Goal: Information Seeking & Learning: Learn about a topic

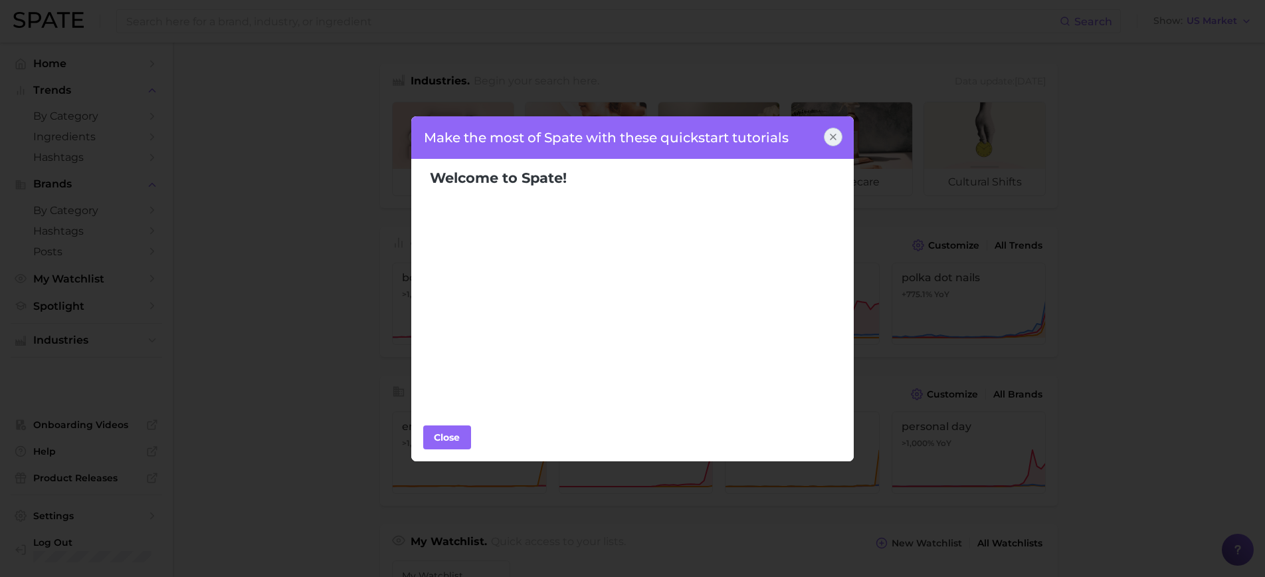
click at [839, 136] on div at bounding box center [833, 137] width 19 height 19
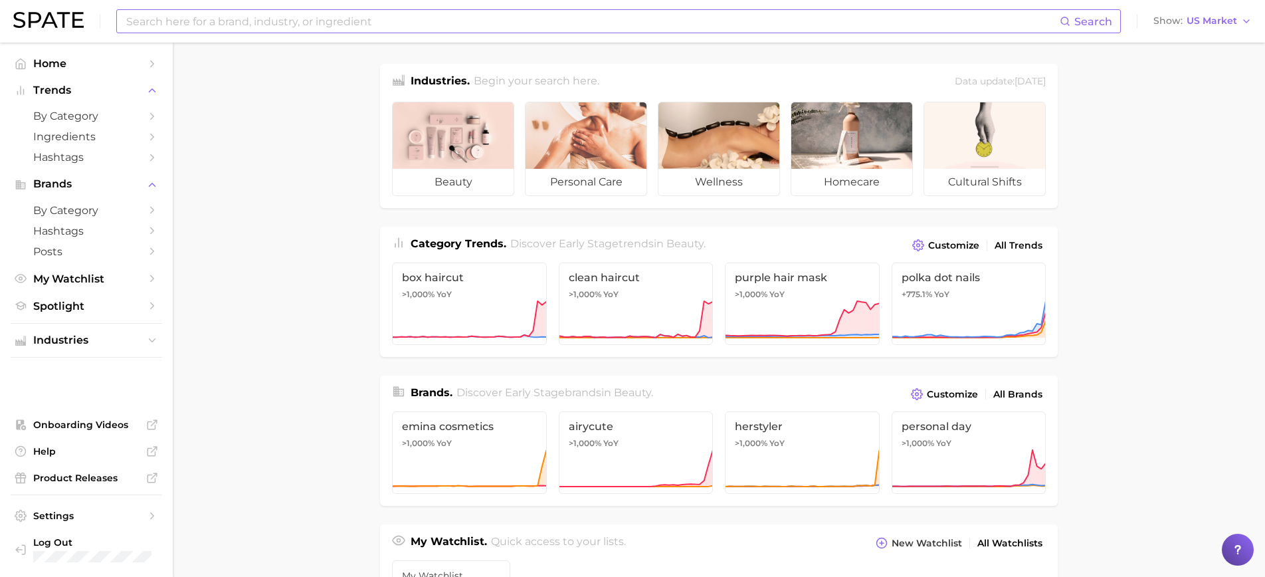
click at [193, 19] on input at bounding box center [592, 21] width 935 height 23
click at [152, 60] on icon "Sidebar" at bounding box center [152, 64] width 12 height 12
click at [146, 64] on link "Home" at bounding box center [87, 63] width 152 height 21
click at [151, 64] on icon "Sidebar" at bounding box center [152, 64] width 12 height 12
click at [92, 120] on span "by Category" at bounding box center [86, 116] width 106 height 13
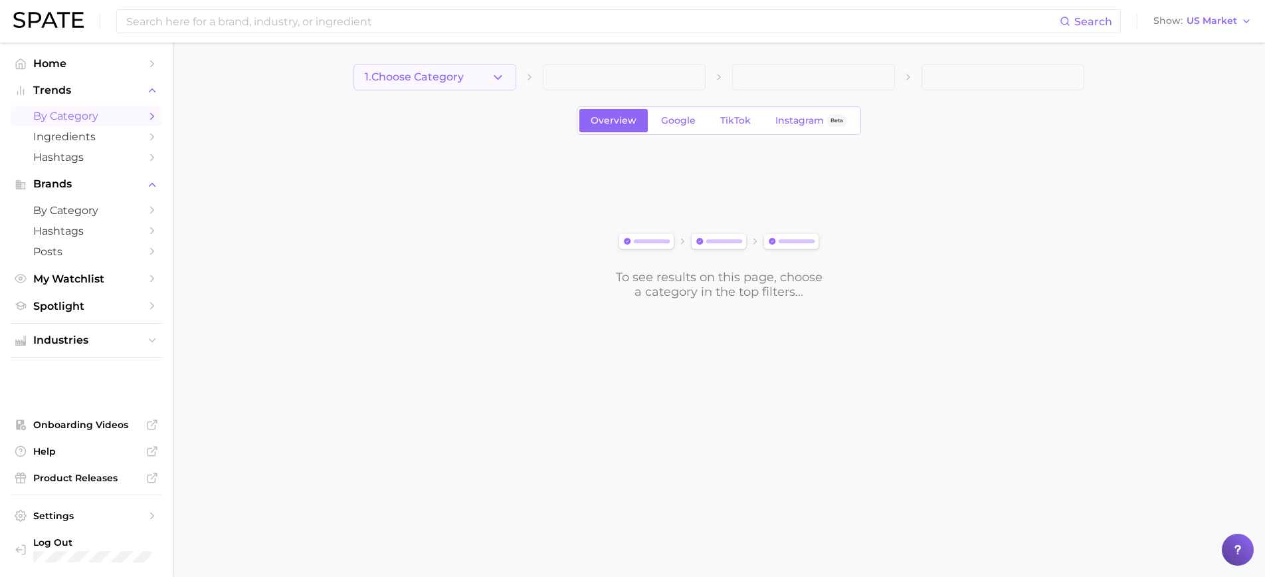
click at [499, 75] on icon "button" at bounding box center [498, 77] width 14 height 14
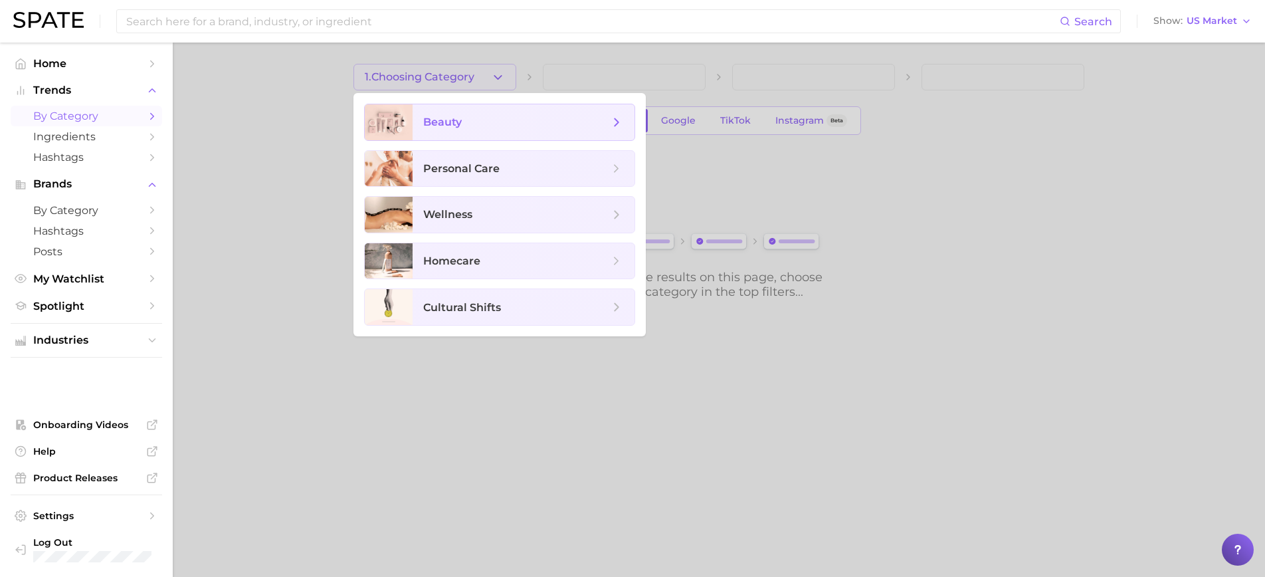
click at [506, 124] on span "beauty" at bounding box center [516, 122] width 186 height 15
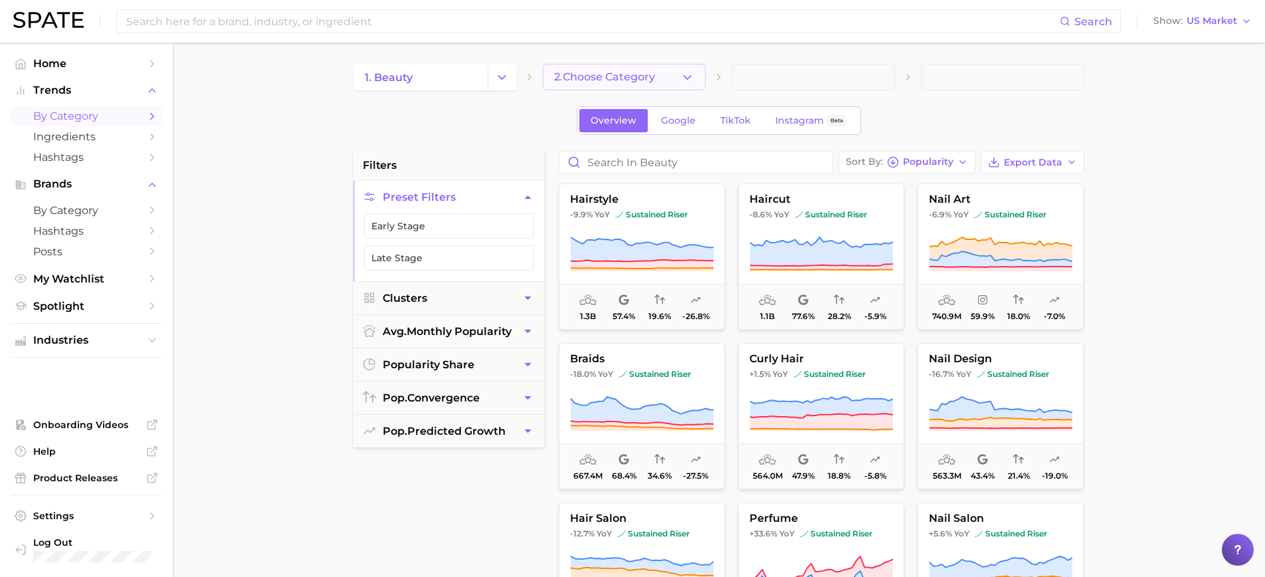
click at [596, 79] on span "2. Choose Category" at bounding box center [604, 77] width 101 height 12
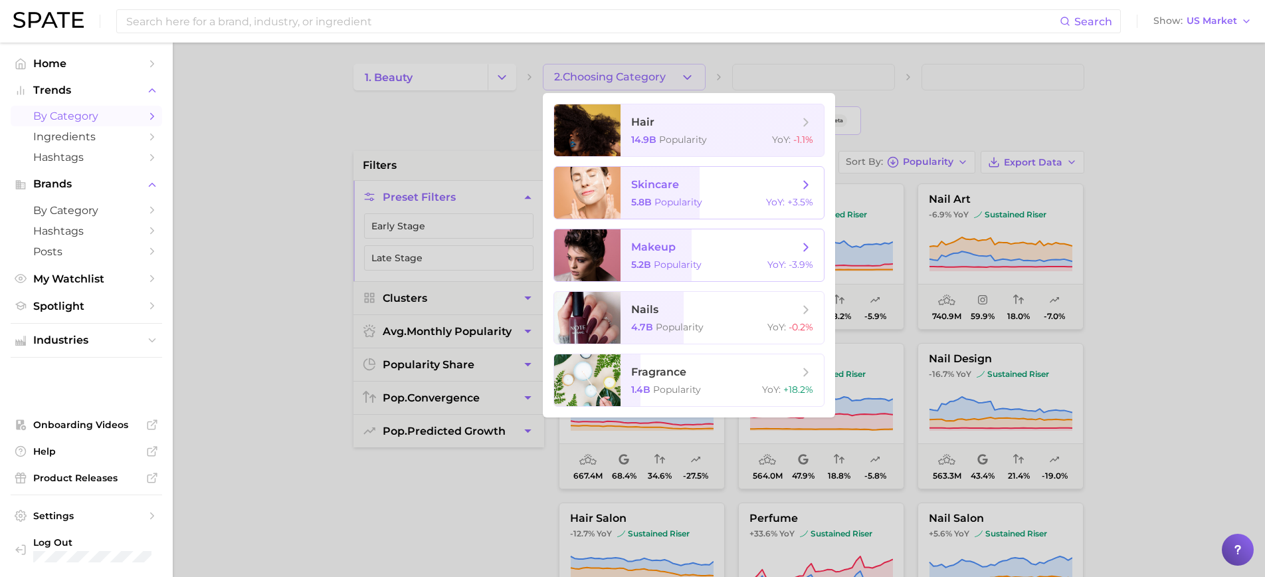
click at [683, 265] on span "Popularity" at bounding box center [678, 265] width 48 height 12
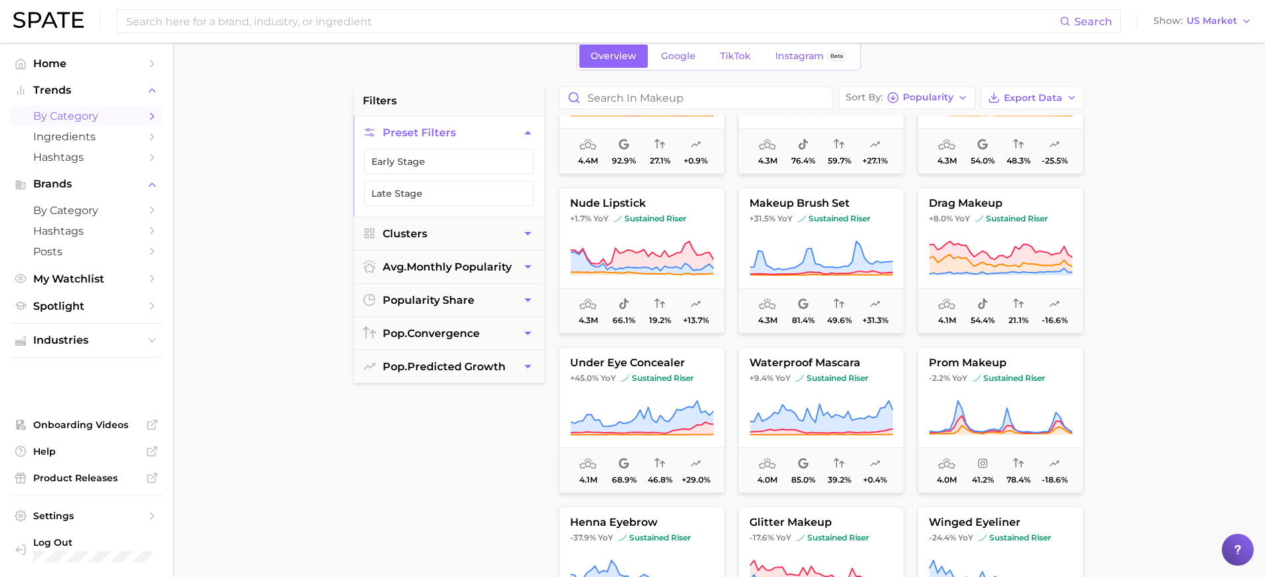
scroll to position [71, 0]
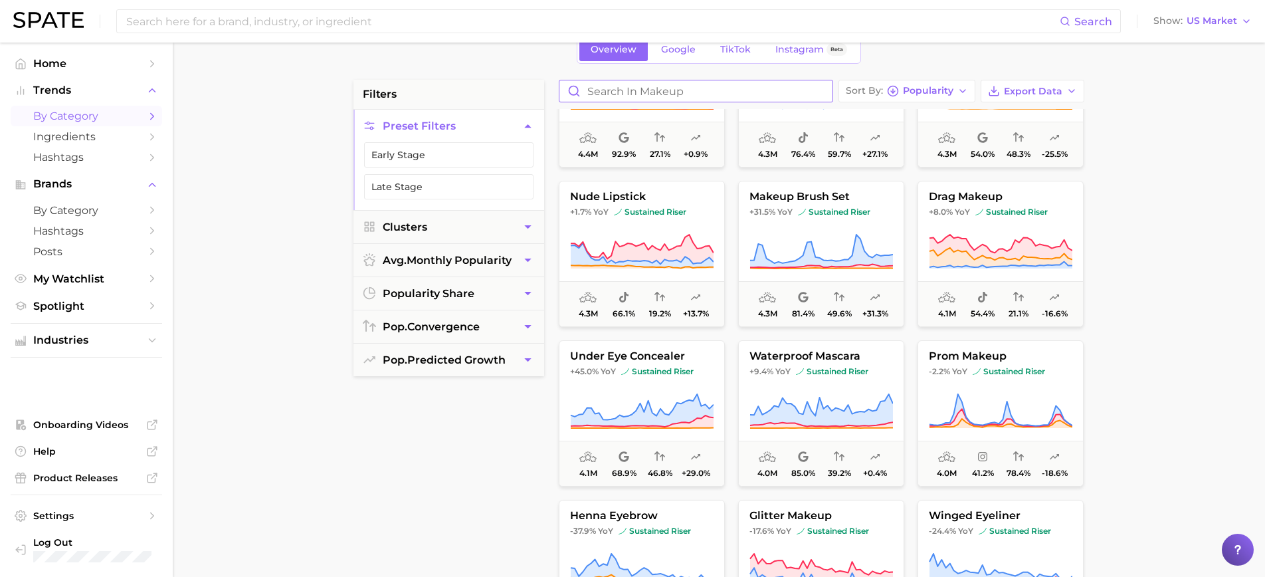
click at [627, 90] on input "Search in makeup" at bounding box center [696, 90] width 273 height 21
type input "tan drops"
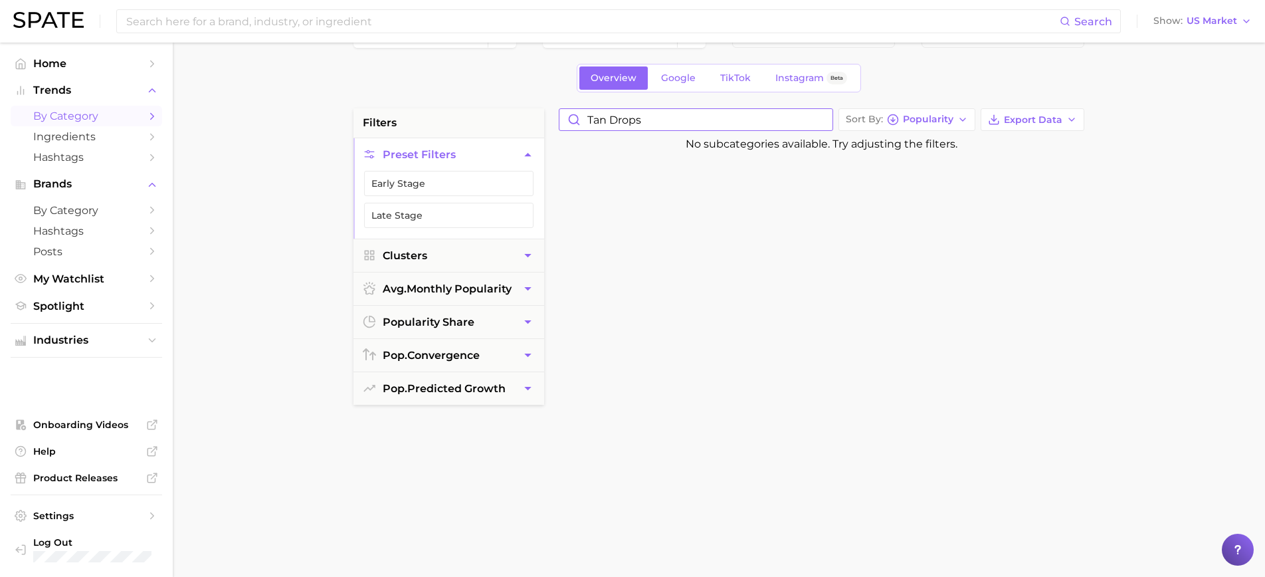
click at [826, 126] on input "tan drops" at bounding box center [696, 119] width 273 height 21
click at [825, 123] on input "tan drops" at bounding box center [696, 118] width 273 height 21
click at [821, 122] on input "tan drops" at bounding box center [696, 118] width 273 height 21
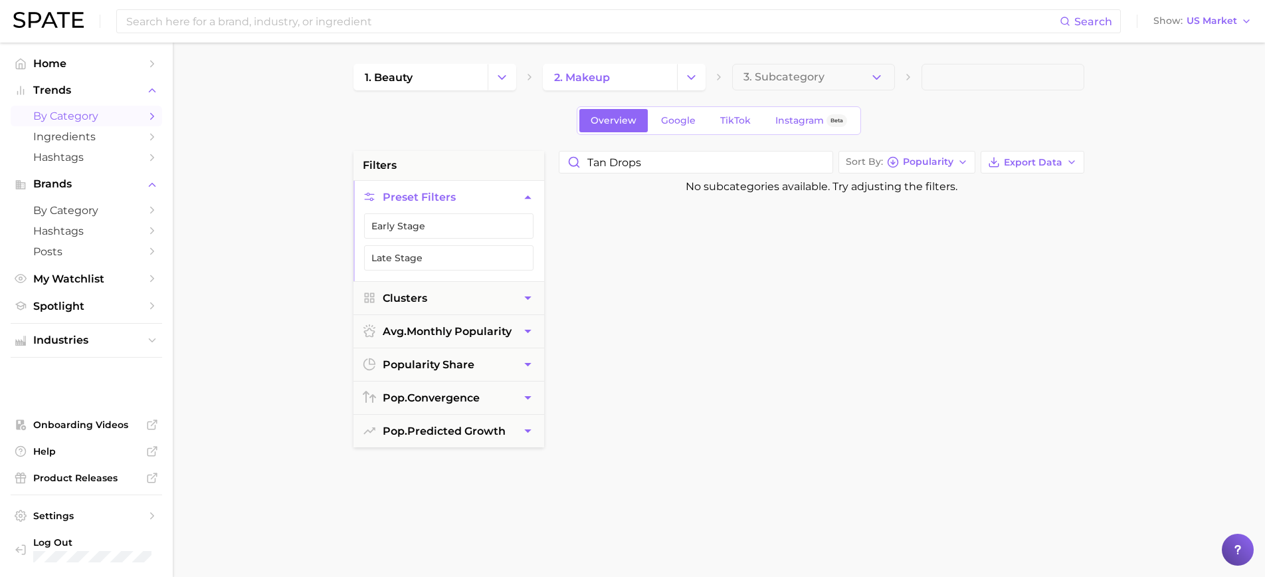
click at [81, 113] on span "by Category" at bounding box center [86, 116] width 106 height 13
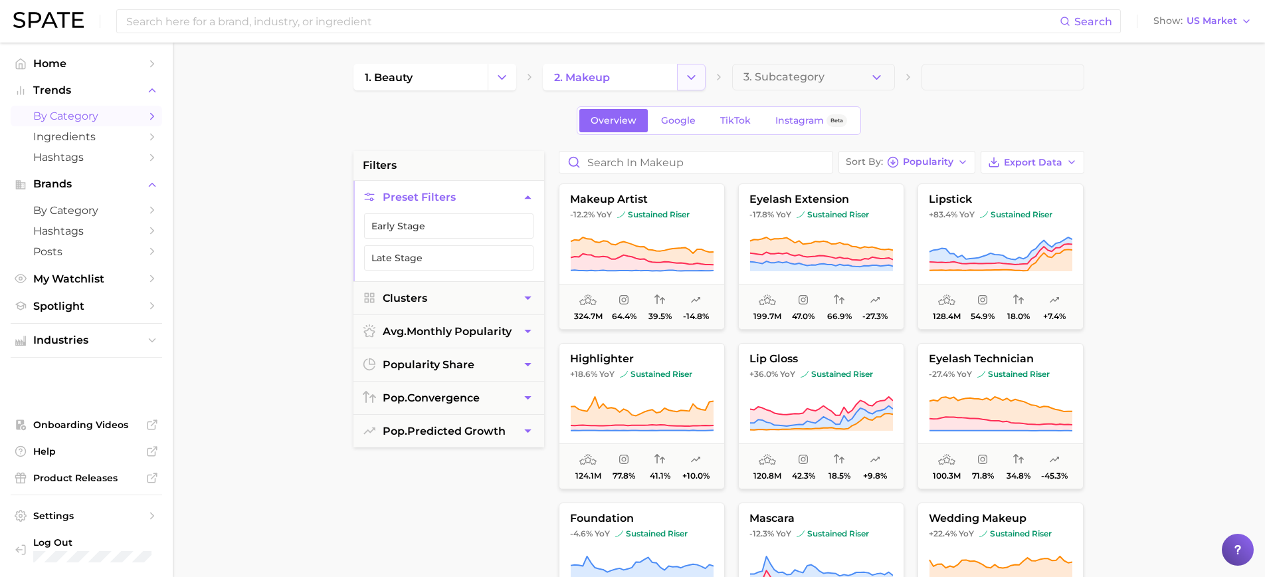
click at [691, 81] on icon "Change Category" at bounding box center [691, 77] width 14 height 14
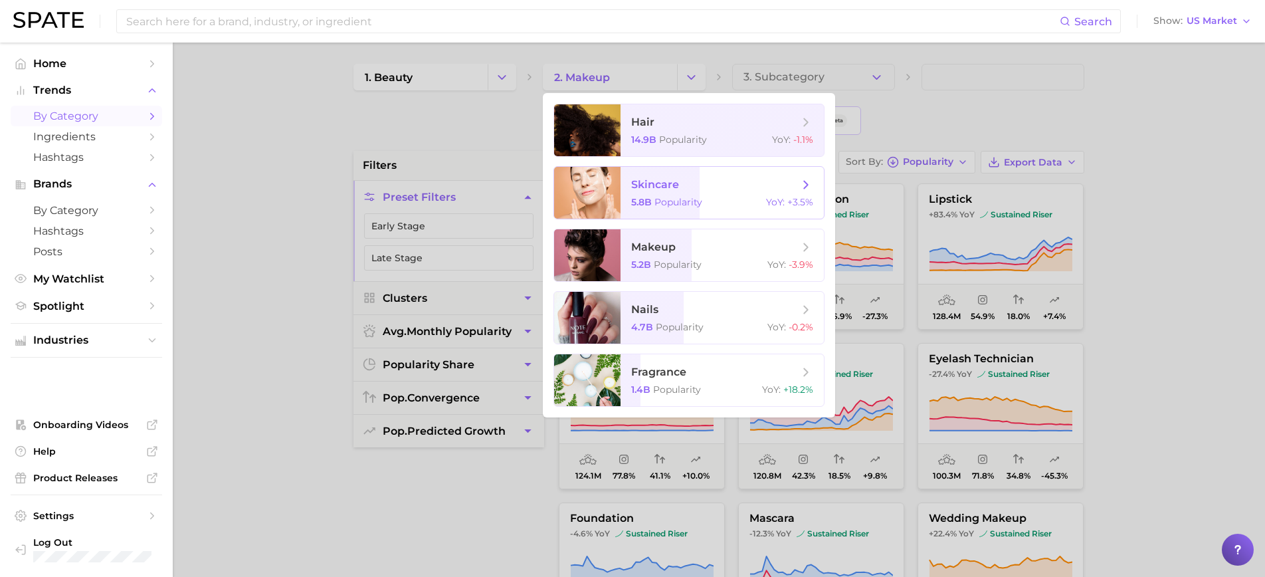
click at [661, 175] on span "skincare 5.8b Popularity YoY : +3.5%" at bounding box center [722, 193] width 203 height 52
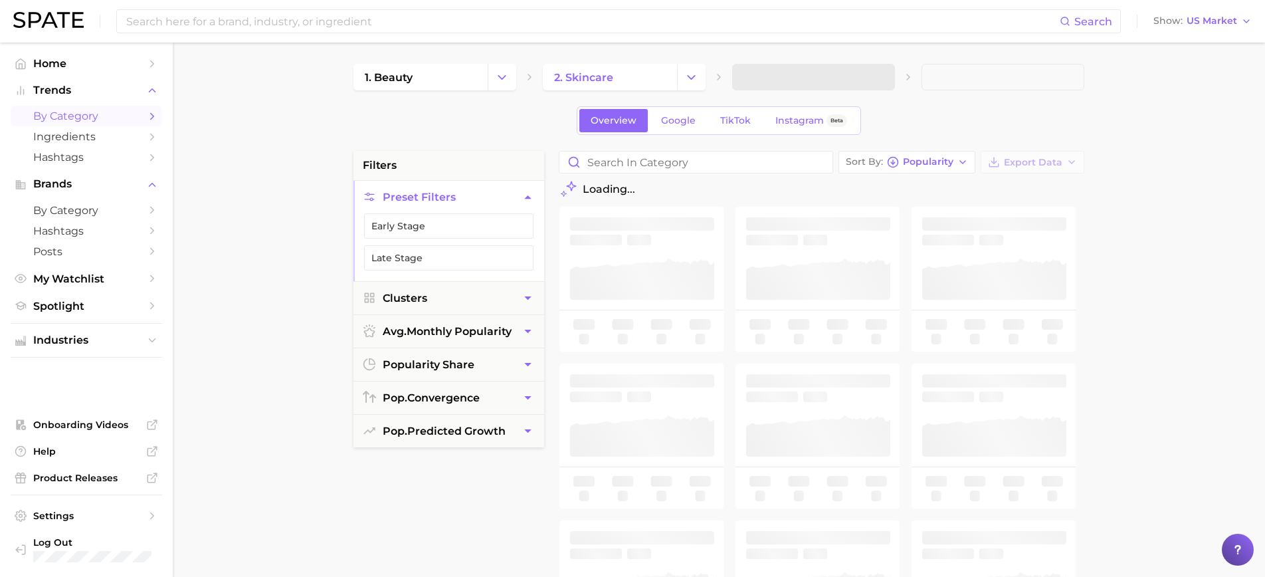
click at [659, 174] on div "Sort By Popularity Export Data Loading..." at bounding box center [821, 488] width 539 height 674
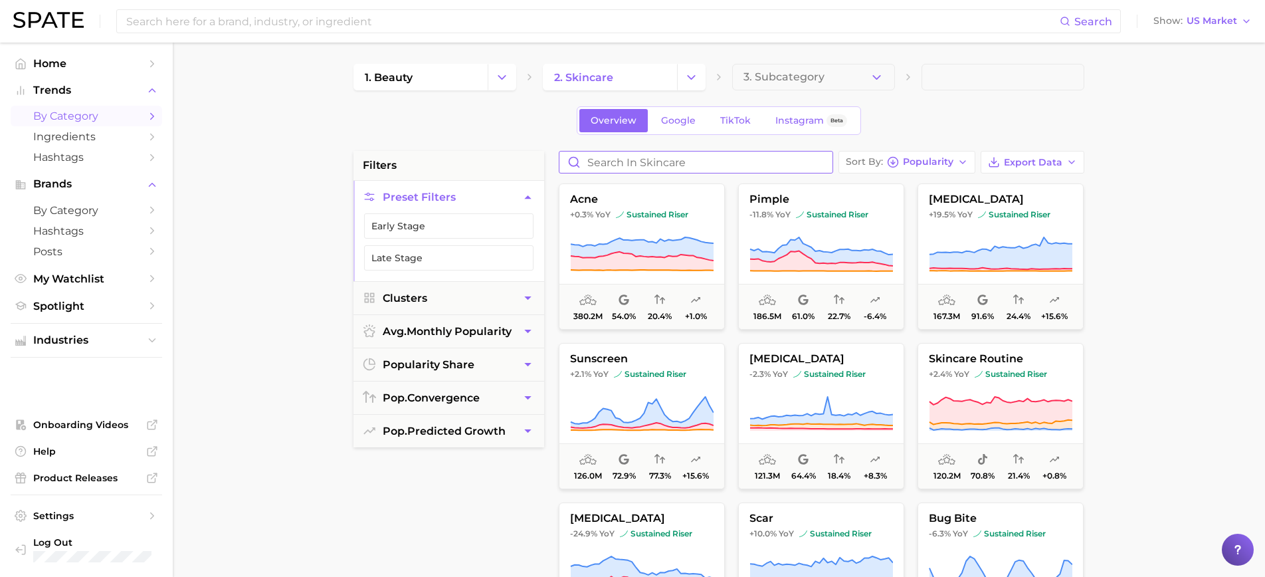
click at [655, 167] on input "Search in skincare" at bounding box center [696, 162] width 273 height 21
type input "tan drops"
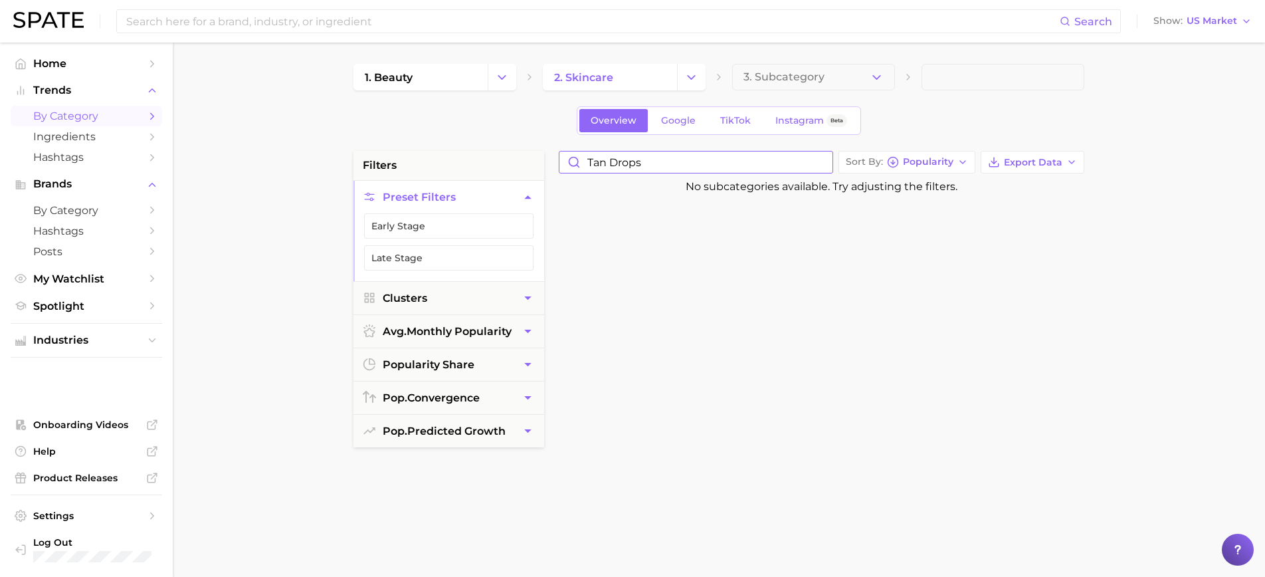
click at [825, 167] on input "tan drops" at bounding box center [696, 162] width 273 height 21
click at [679, 80] on button "Change Category" at bounding box center [691, 77] width 29 height 27
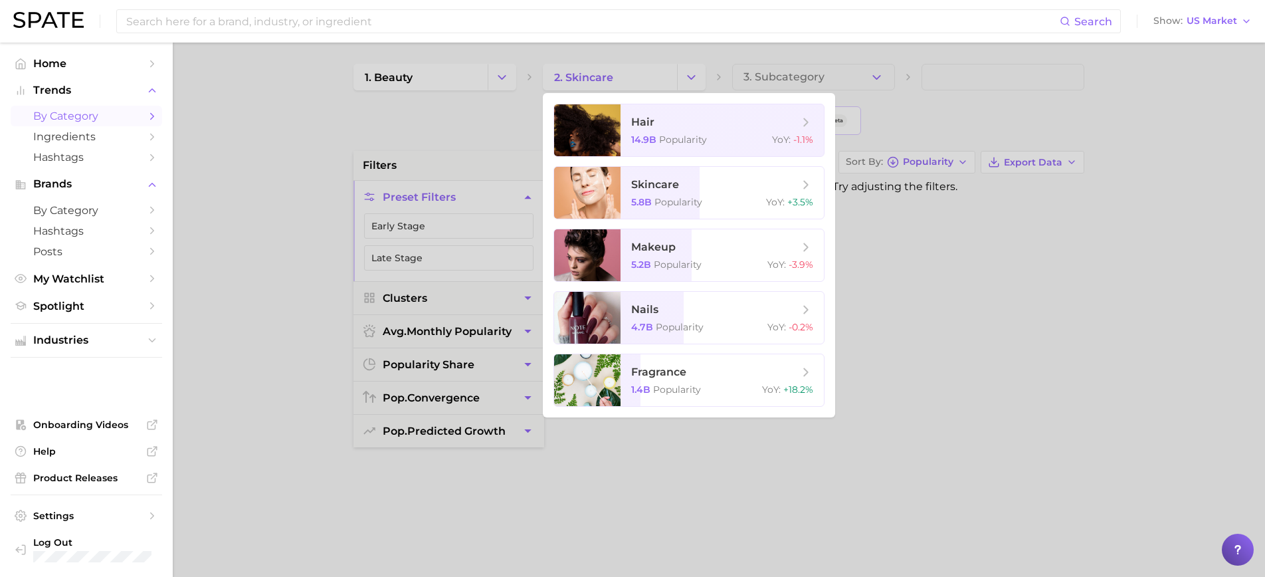
click at [415, 126] on div at bounding box center [632, 288] width 1265 height 577
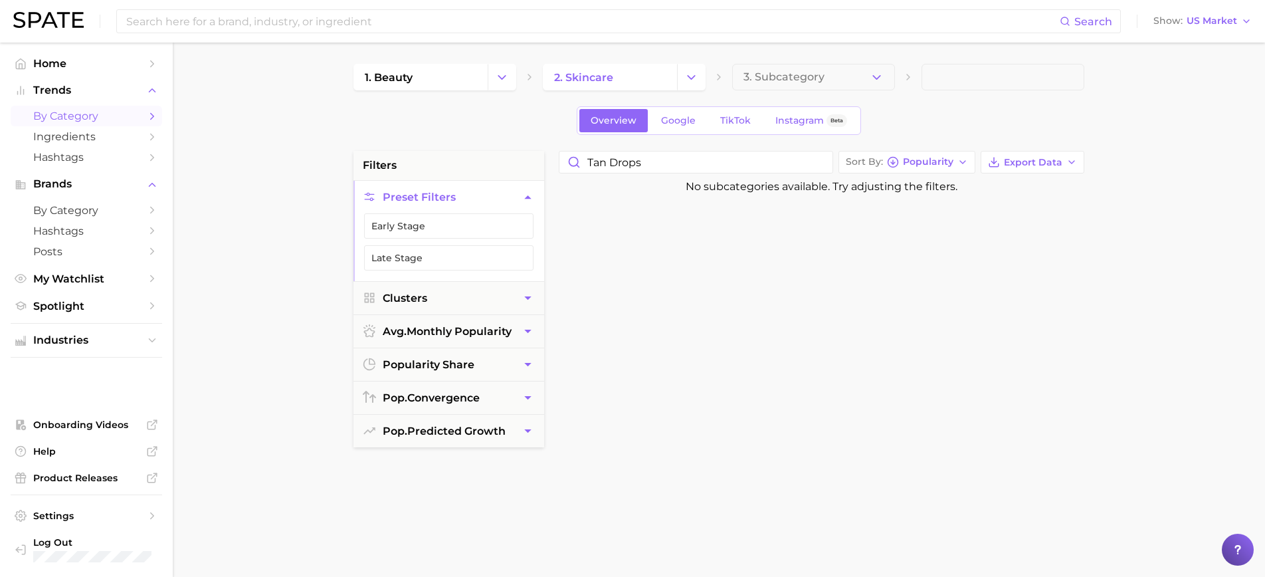
click at [531, 80] on icon at bounding box center [529, 77] width 11 height 11
click at [690, 82] on icon "Change Category" at bounding box center [691, 77] width 14 height 14
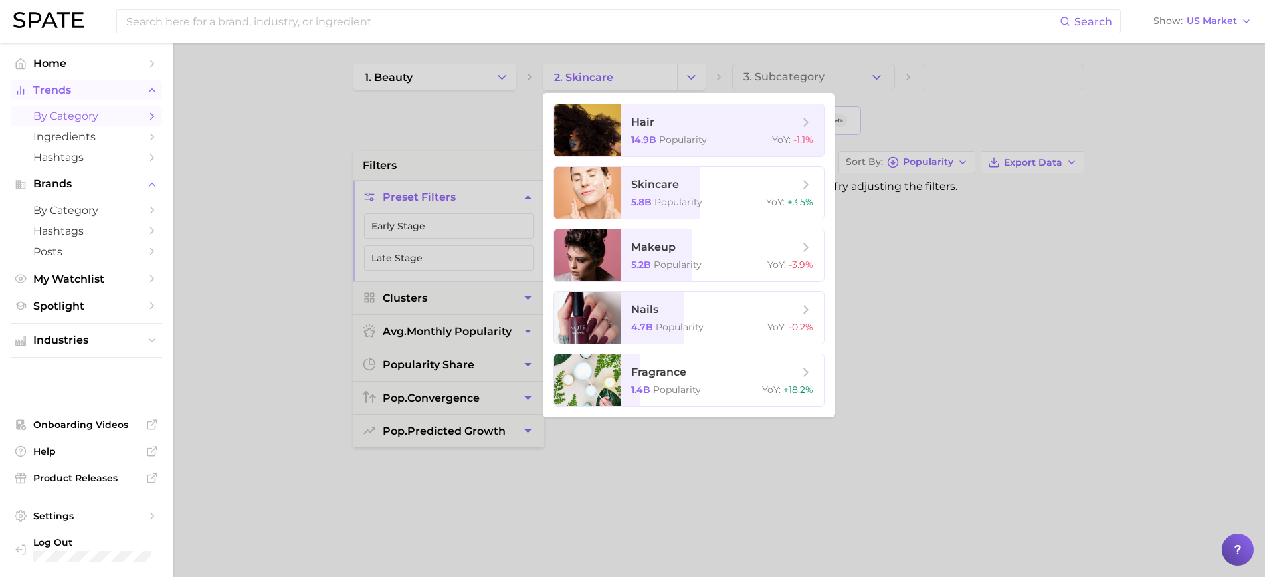
click at [42, 88] on span "Trends" at bounding box center [86, 90] width 106 height 12
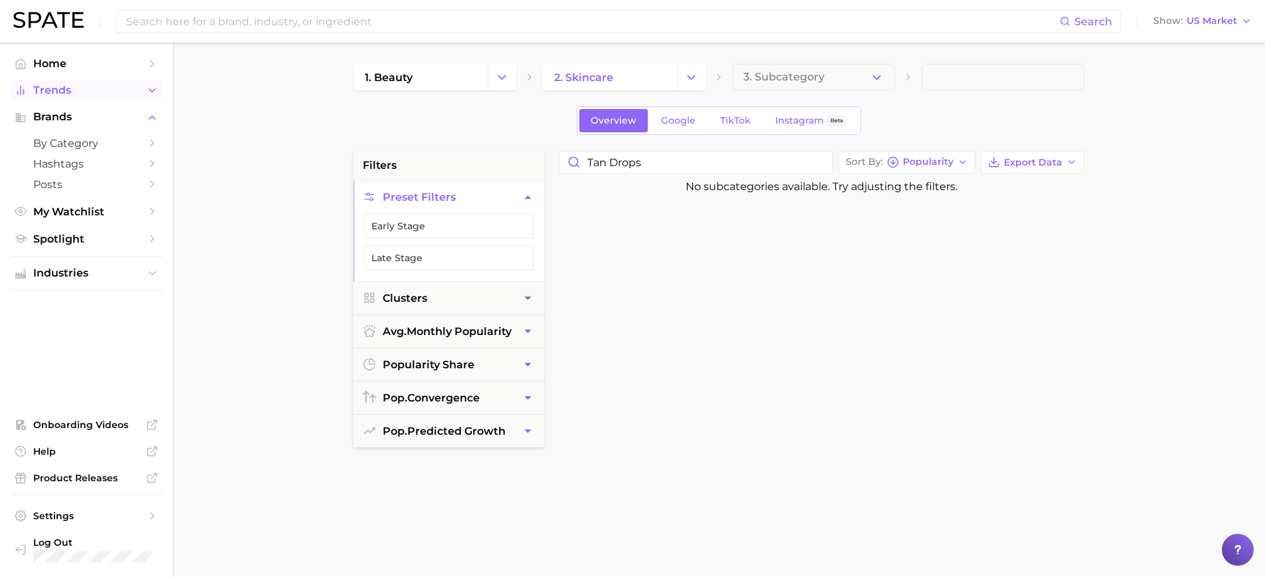
click at [44, 88] on span "Trends" at bounding box center [86, 90] width 106 height 12
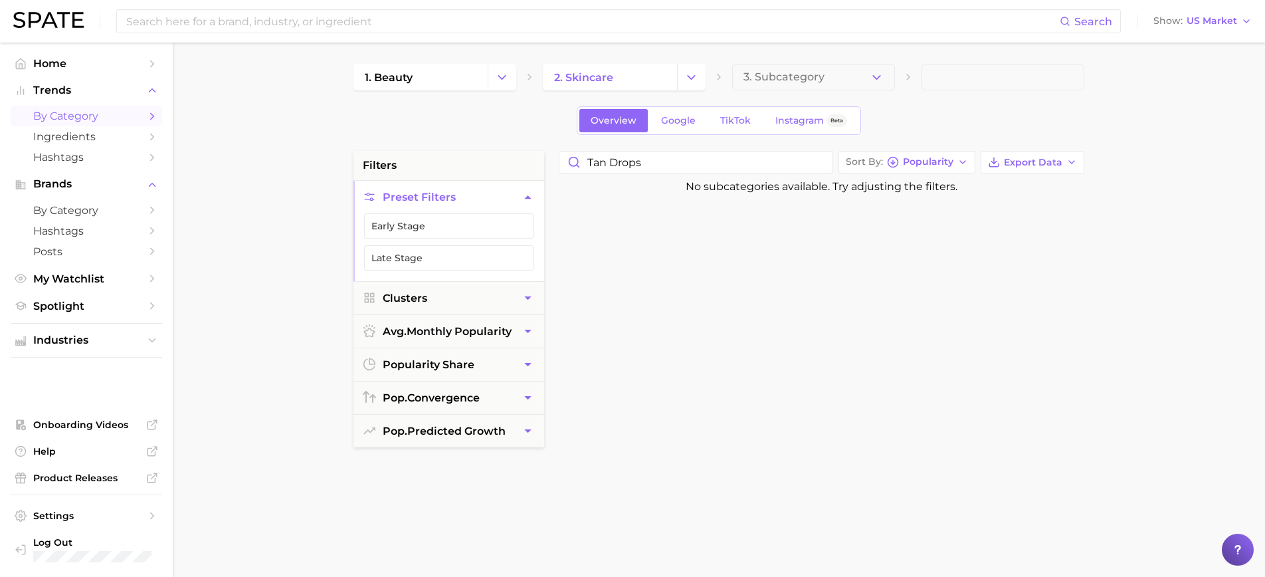
click at [67, 118] on span "by Category" at bounding box center [86, 116] width 106 height 13
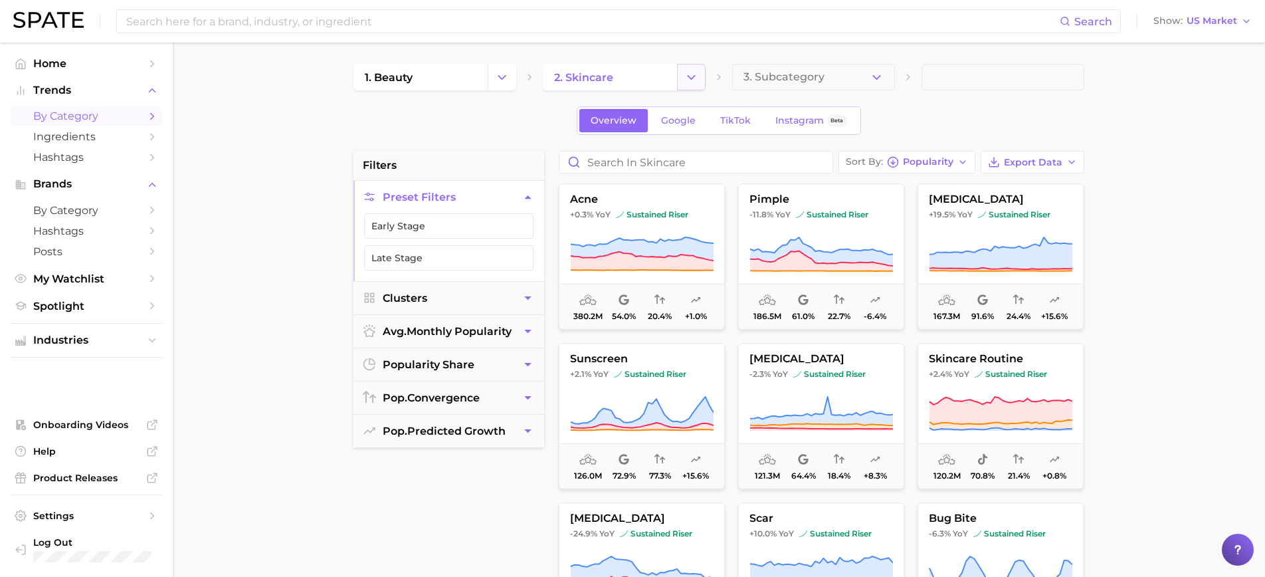
click at [700, 78] on button "Change Category" at bounding box center [691, 77] width 29 height 27
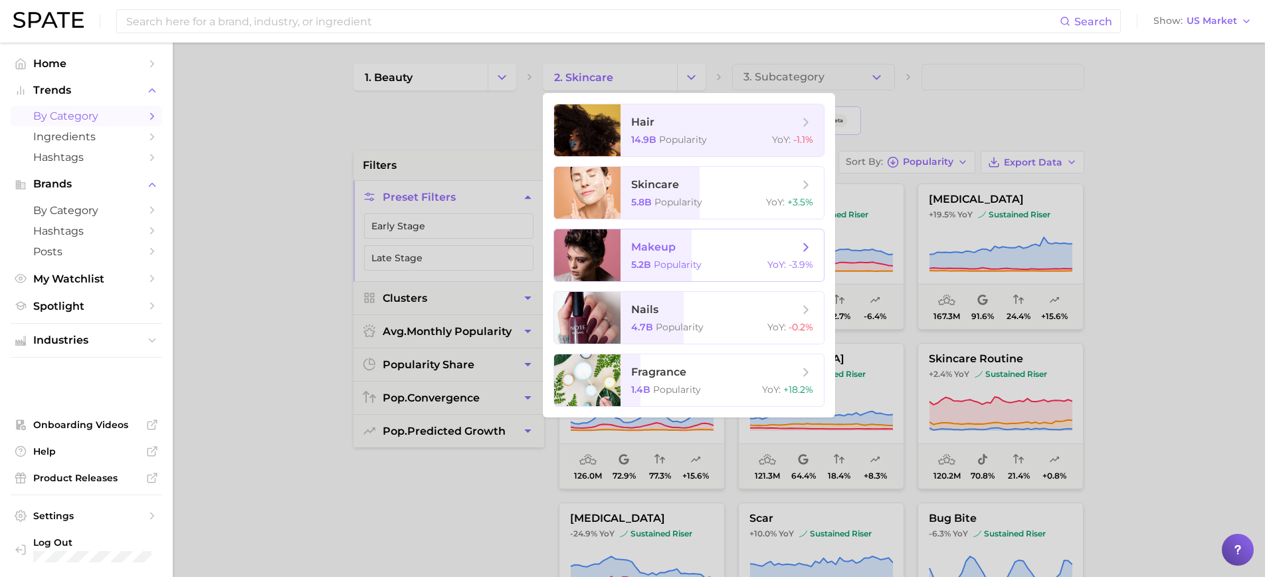
click at [669, 245] on span "makeup" at bounding box center [653, 247] width 45 height 13
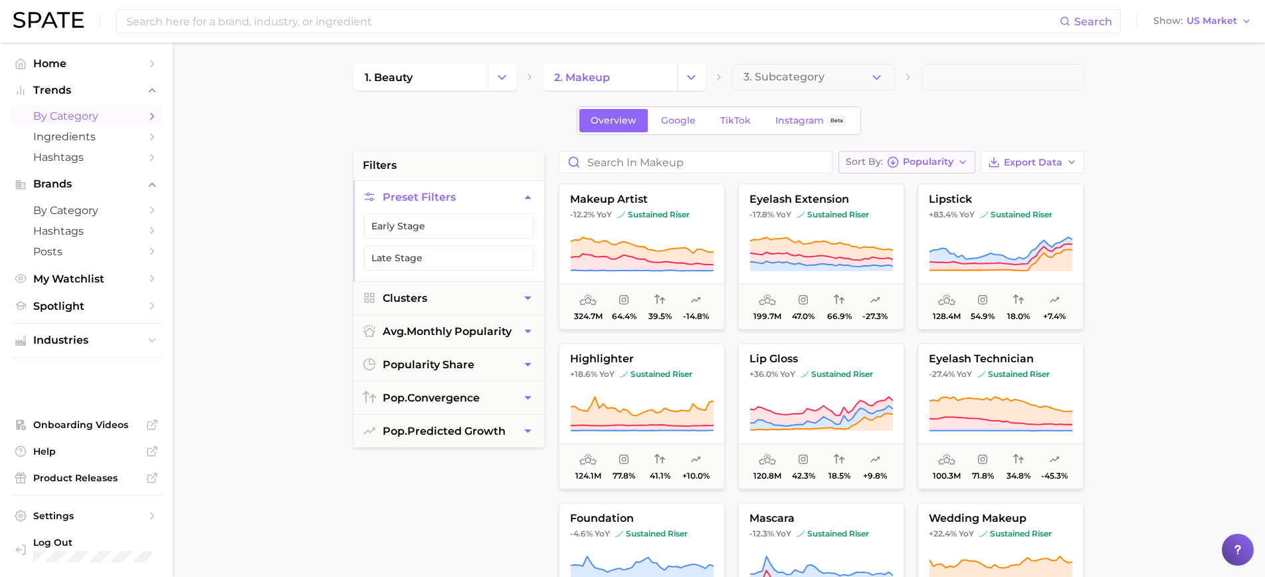
click at [934, 158] on span "Popularity" at bounding box center [928, 161] width 51 height 7
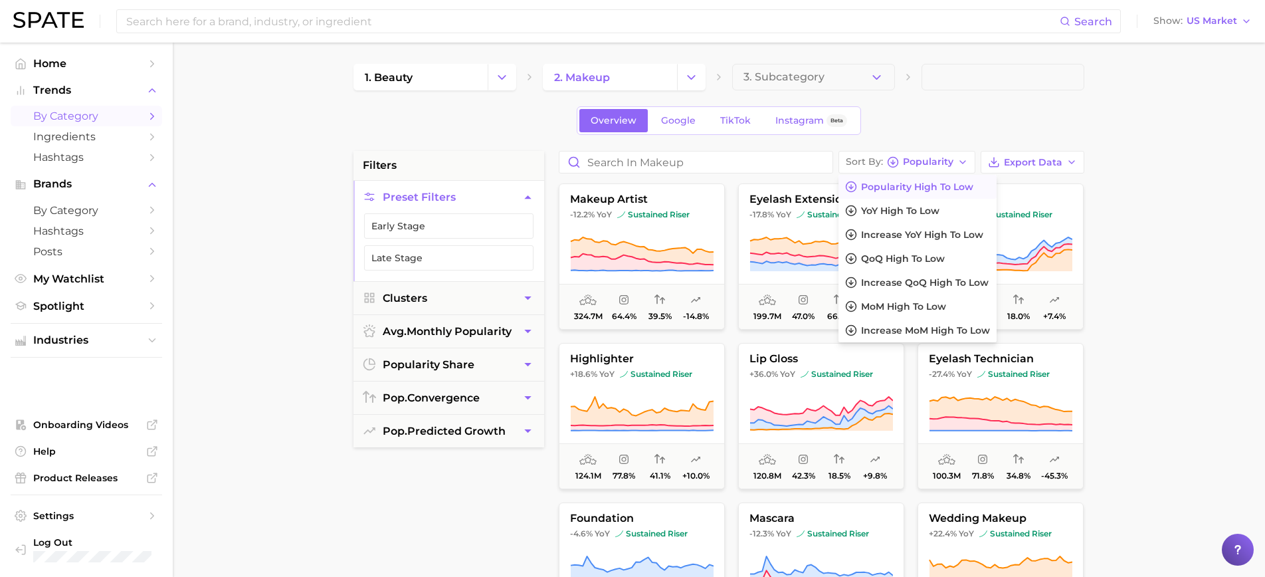
click at [889, 189] on span "Popularity high to low" at bounding box center [917, 186] width 112 height 11
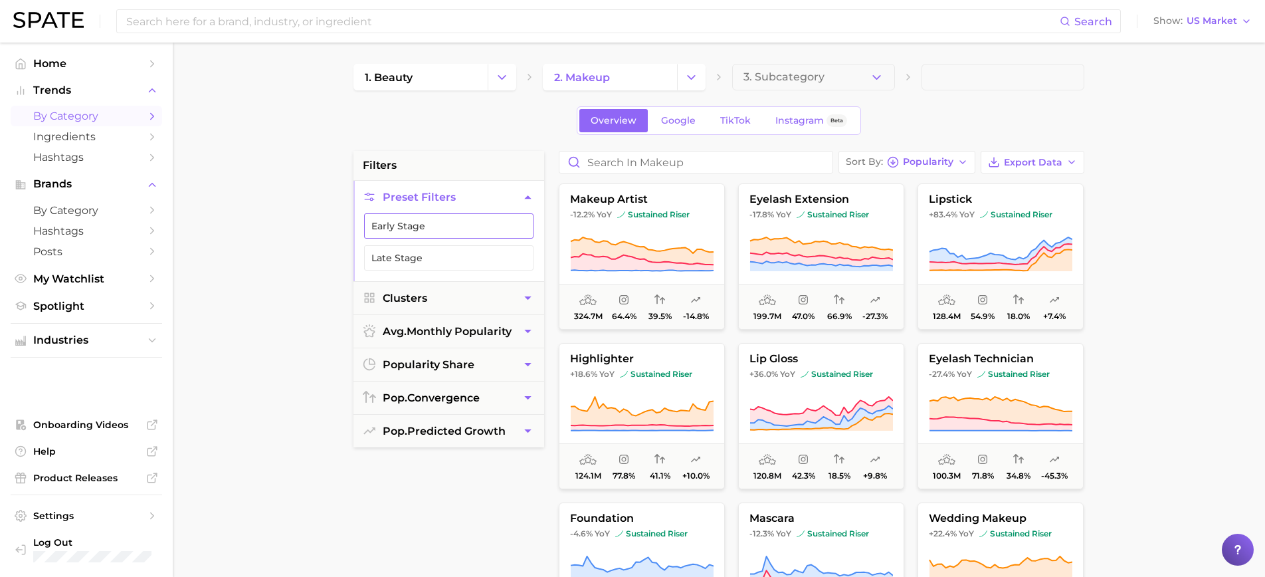
click at [444, 228] on button "Early Stage" at bounding box center [448, 225] width 169 height 25
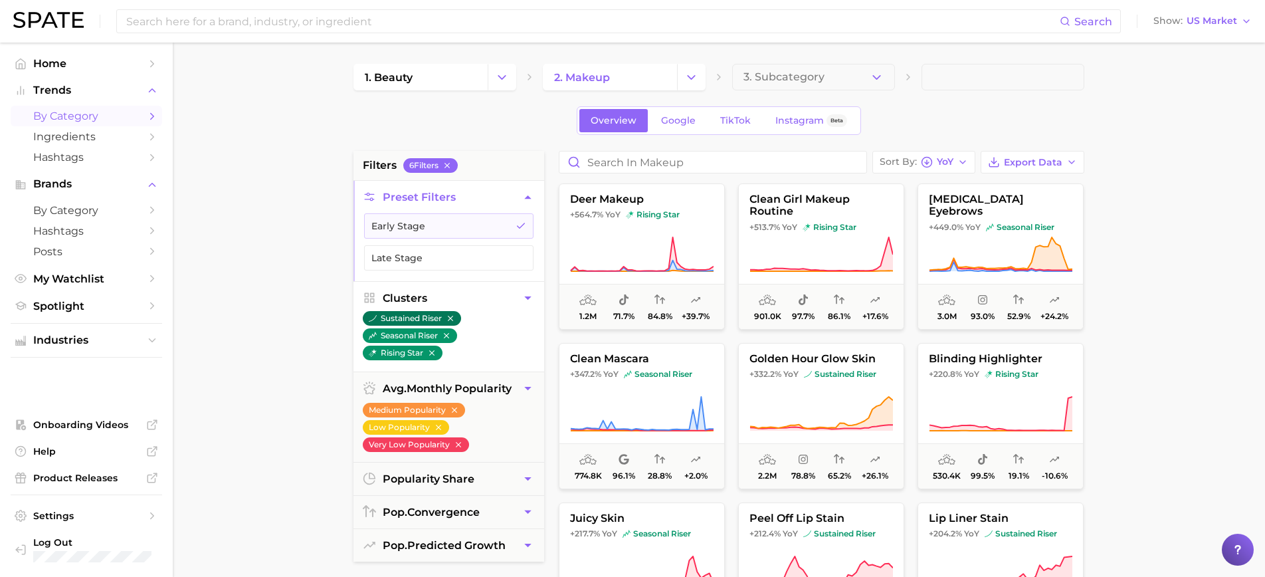
click at [418, 315] on button "sustained riser" at bounding box center [412, 318] width 98 height 15
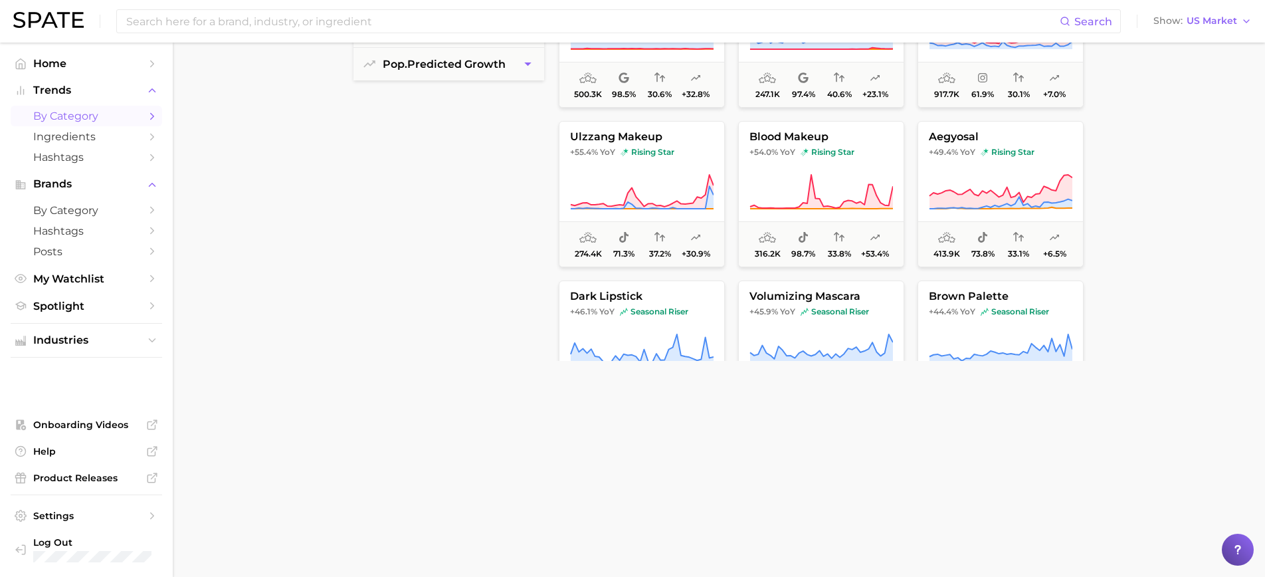
scroll to position [467, 0]
